Goal: Information Seeking & Learning: Learn about a topic

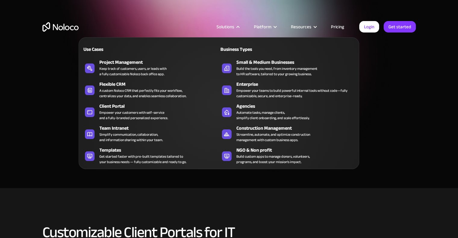
click at [237, 26] on div "Solutions" at bounding box center [227, 27] width 37 height 8
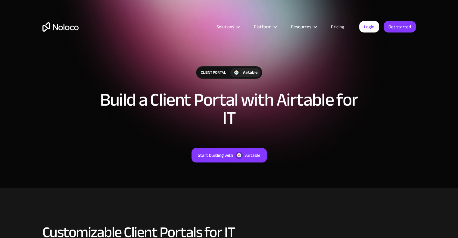
click at [237, 26] on div "Solutions" at bounding box center [227, 27] width 37 height 8
click at [395, 163] on div "Client Portal Airtable Build a Client Portal with Airtable for IT Start buildin…" at bounding box center [228, 120] width 385 height 120
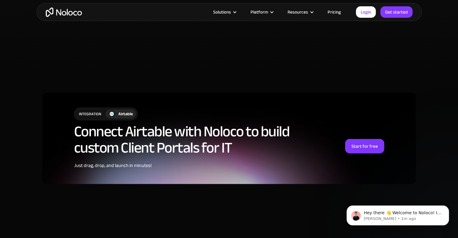
scroll to position [1394, 0]
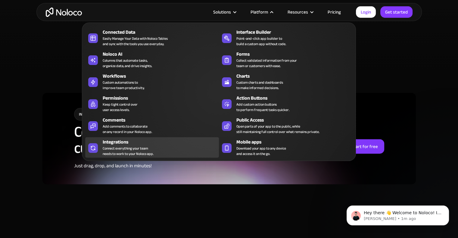
click at [129, 144] on div "Integrations" at bounding box center [162, 142] width 119 height 7
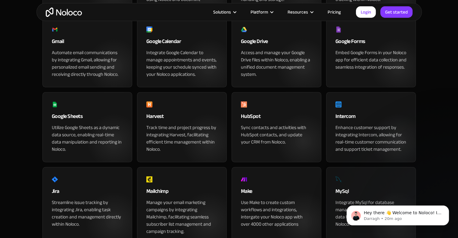
scroll to position [299, 0]
